Goal: Check status: Check status

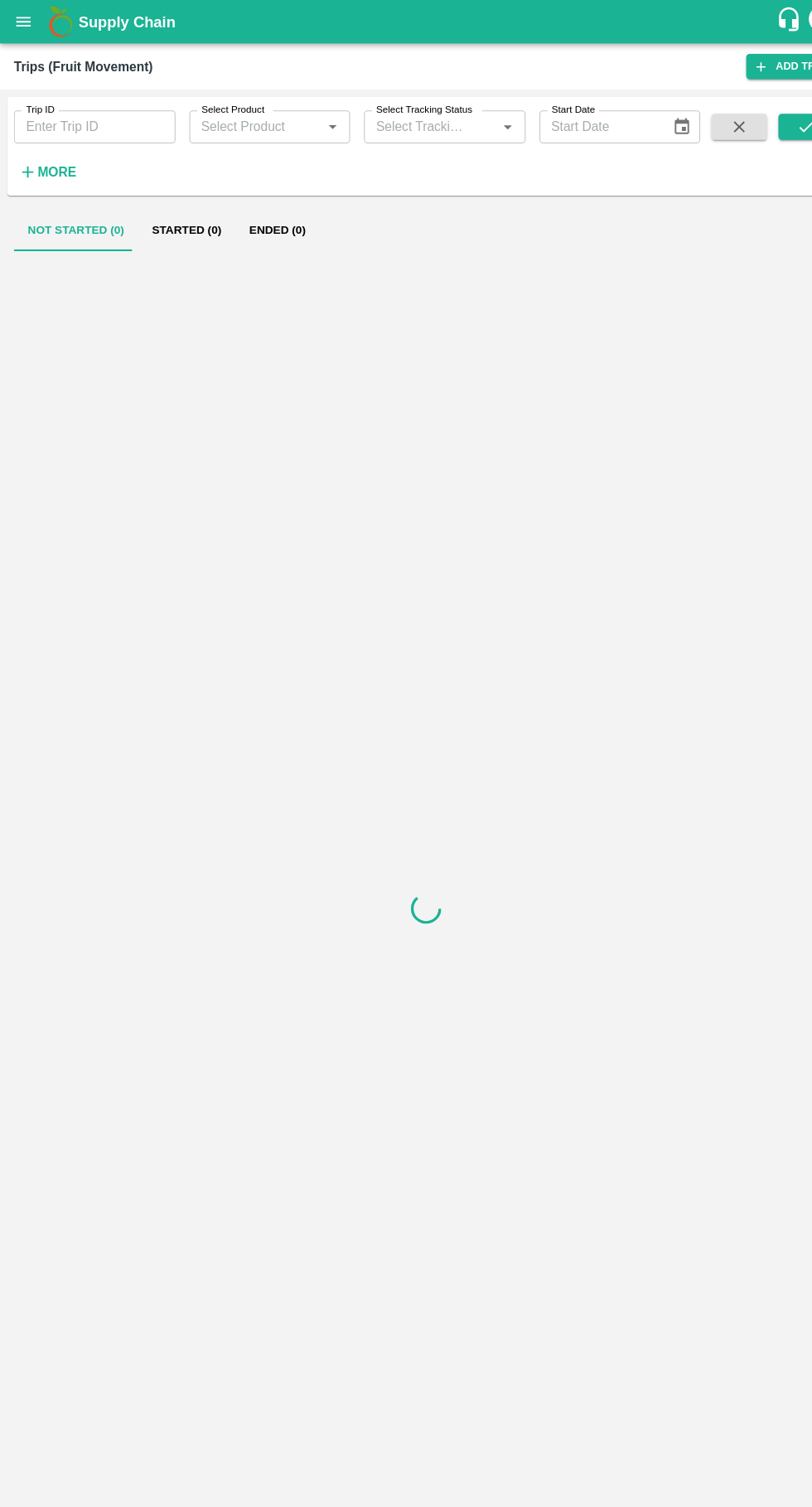
click at [22, 20] on icon "open drawer" at bounding box center [23, 20] width 14 height 9
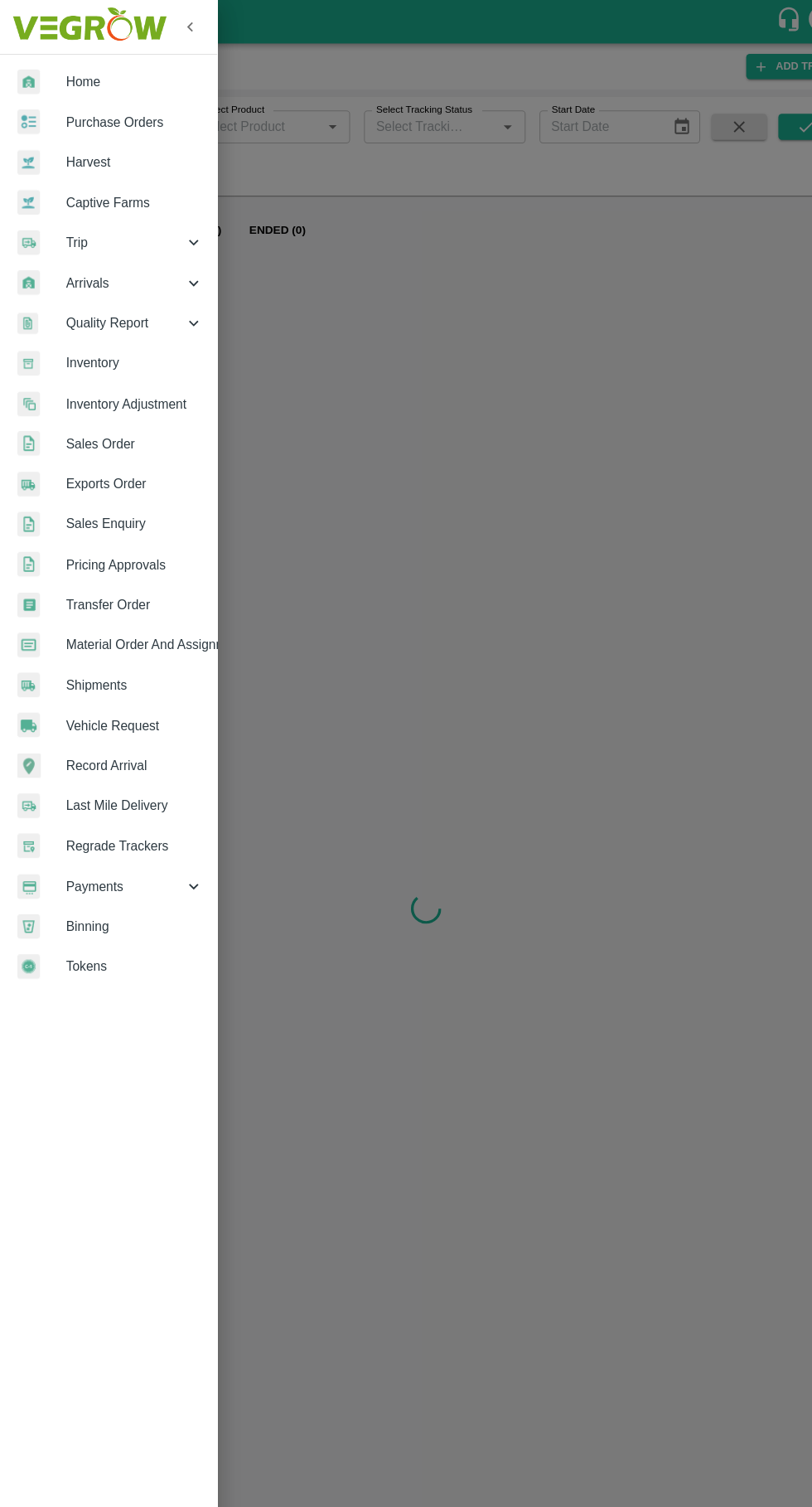
click at [61, 227] on div at bounding box center [40, 231] width 46 height 24
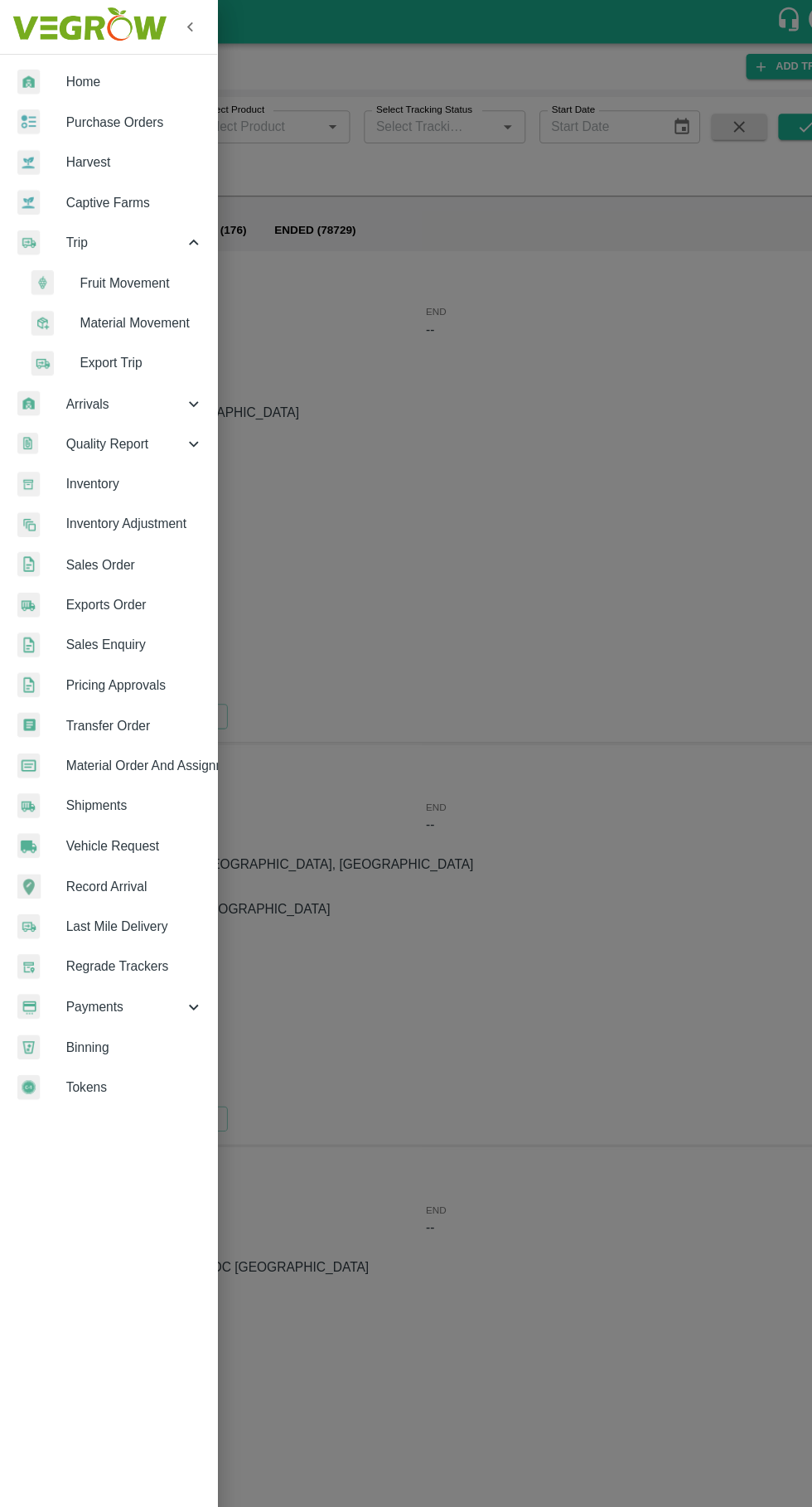
click at [79, 267] on span "Fruit Movement" at bounding box center [135, 270] width 117 height 19
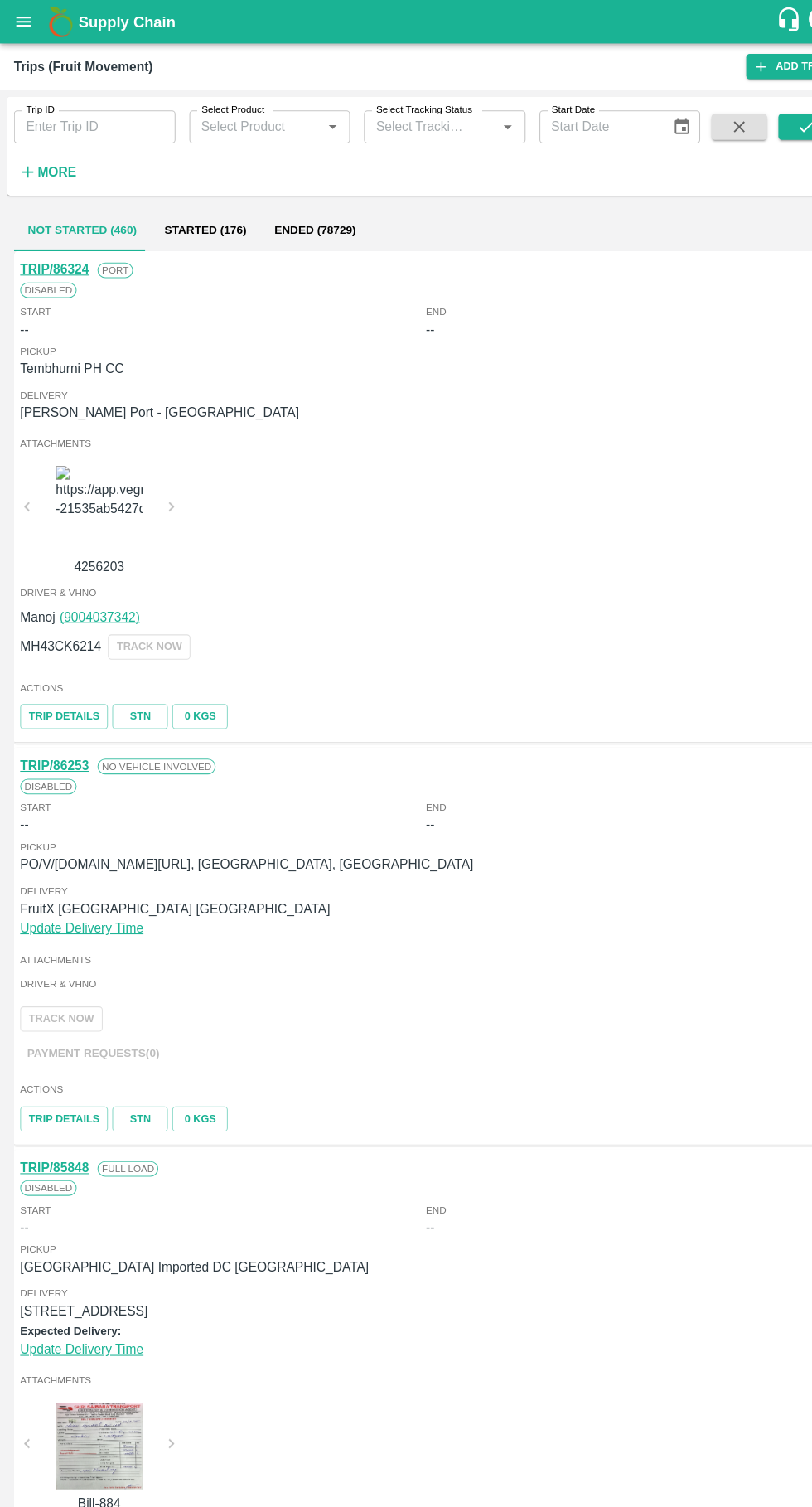
click at [38, 105] on label "Trip ID" at bounding box center [38, 104] width 28 height 13
click at [38, 105] on input "Trip ID" at bounding box center [90, 120] width 154 height 31
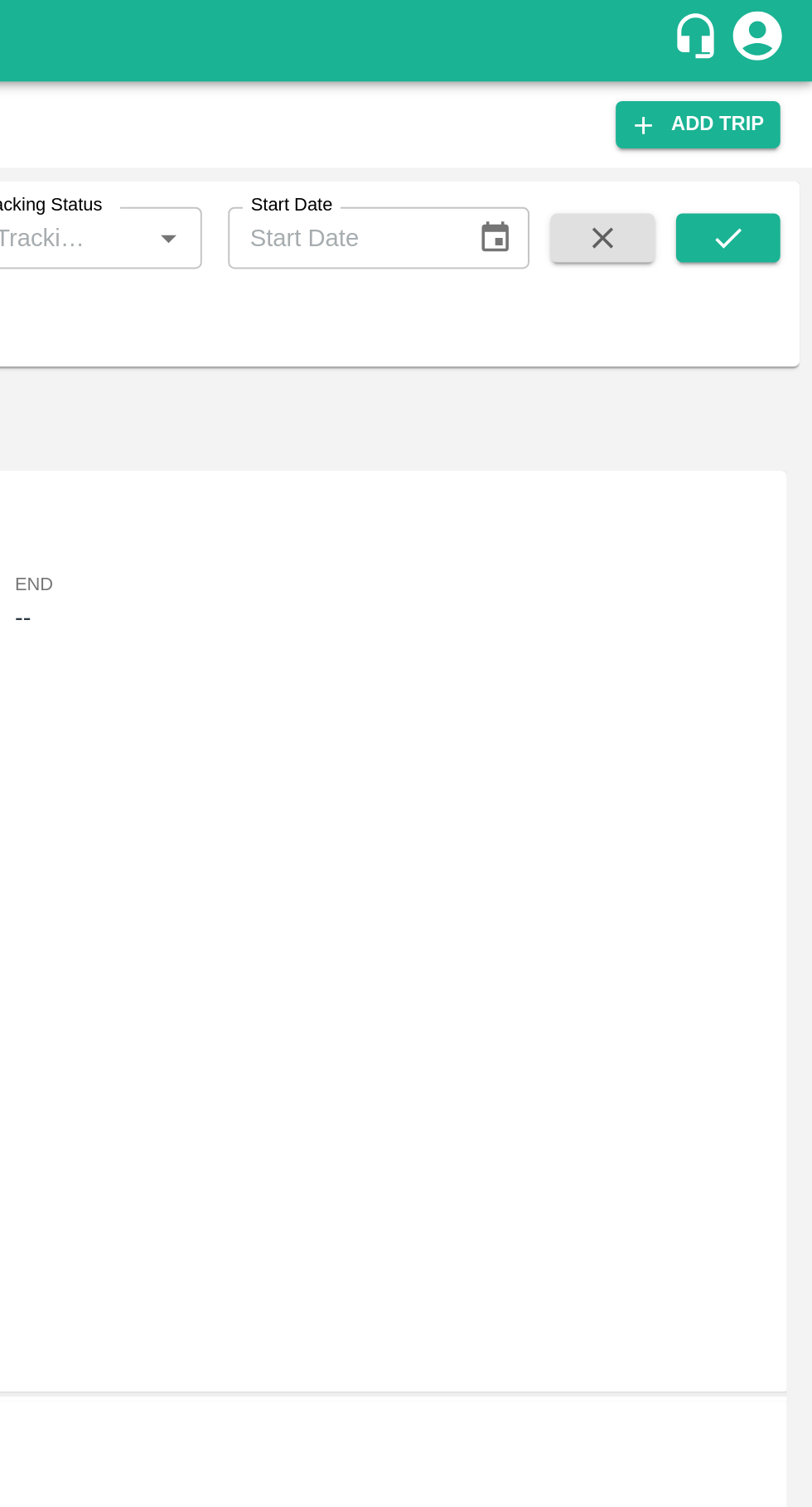
type input "64722"
click at [772, 119] on icon "submit" at bounding box center [768, 121] width 13 height 10
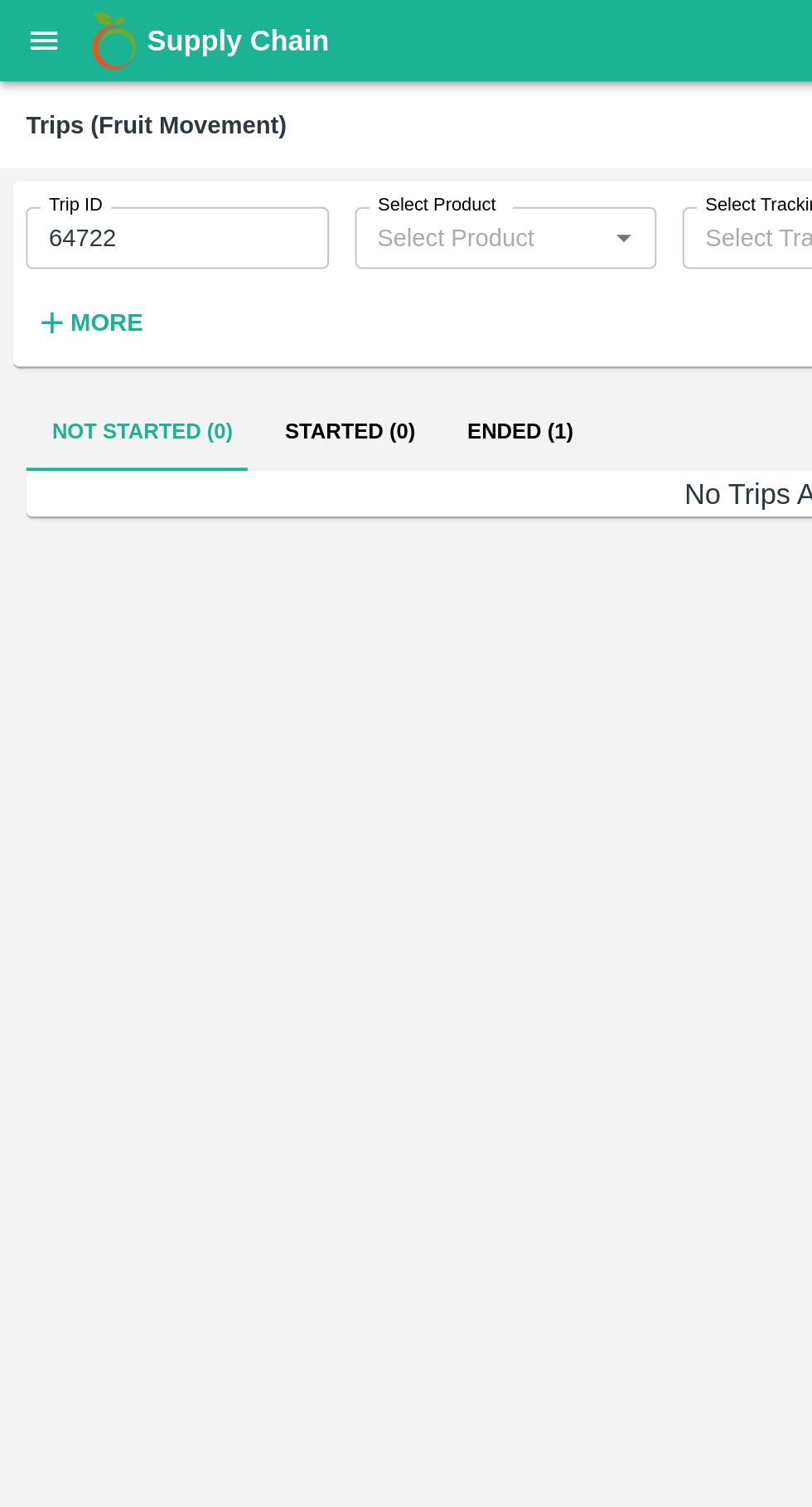
click at [246, 215] on button "Ended (1)" at bounding box center [265, 219] width 80 height 40
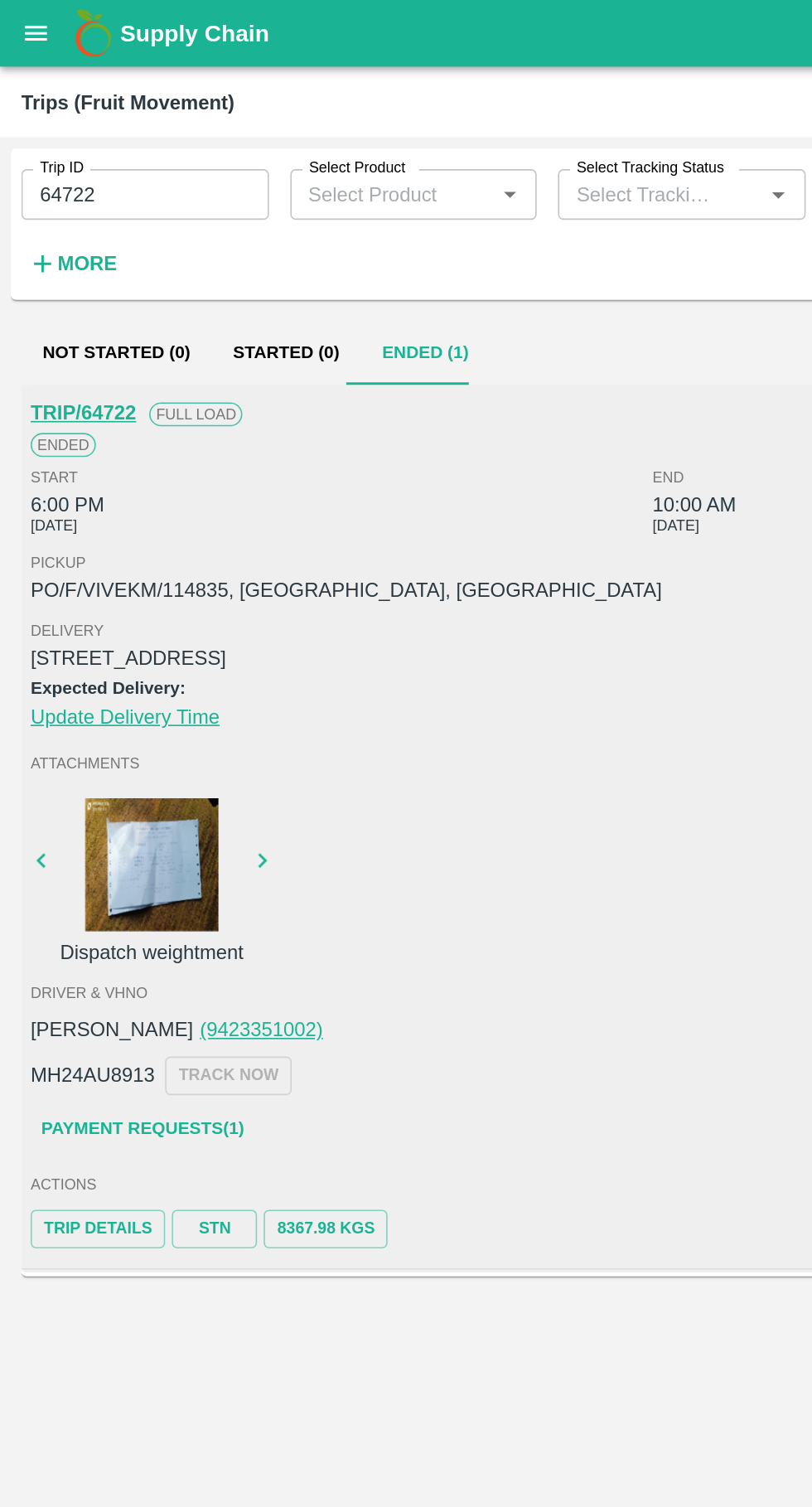
click at [56, 704] on link "Payment Requests( 1 )" at bounding box center [88, 702] width 139 height 29
